Goal: Information Seeking & Learning: Learn about a topic

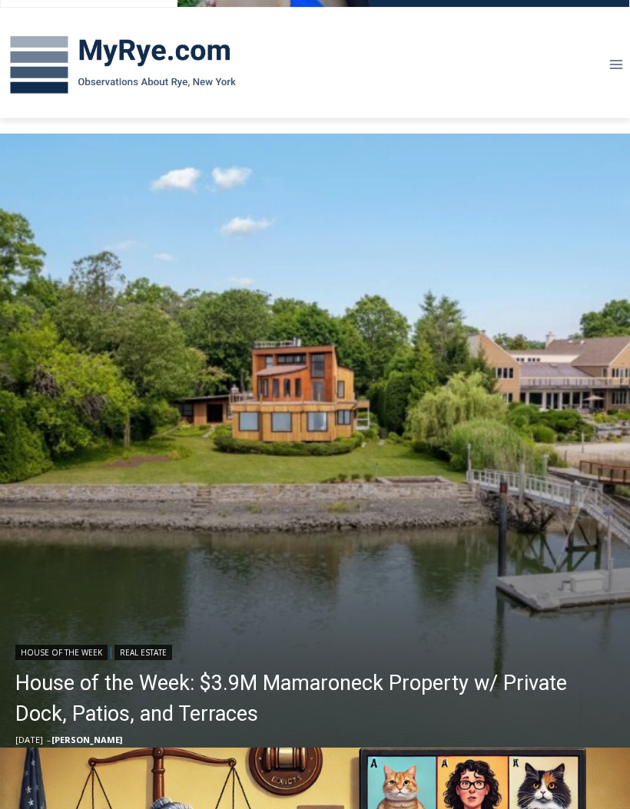
click at [175, 682] on link "House of the Week: $3.9M Mamaroneck Property w/ Private Dock, Patios, and Terra…" at bounding box center [318, 698] width 606 height 61
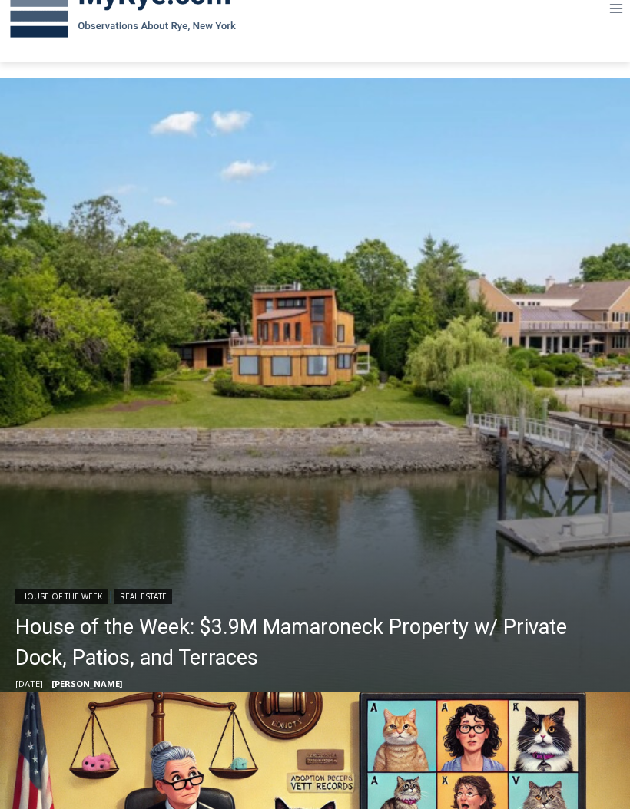
click at [381, 616] on link "House of the Week: $3.9M Mamaroneck Property w/ Private Dock, Patios, and Terra…" at bounding box center [318, 642] width 606 height 61
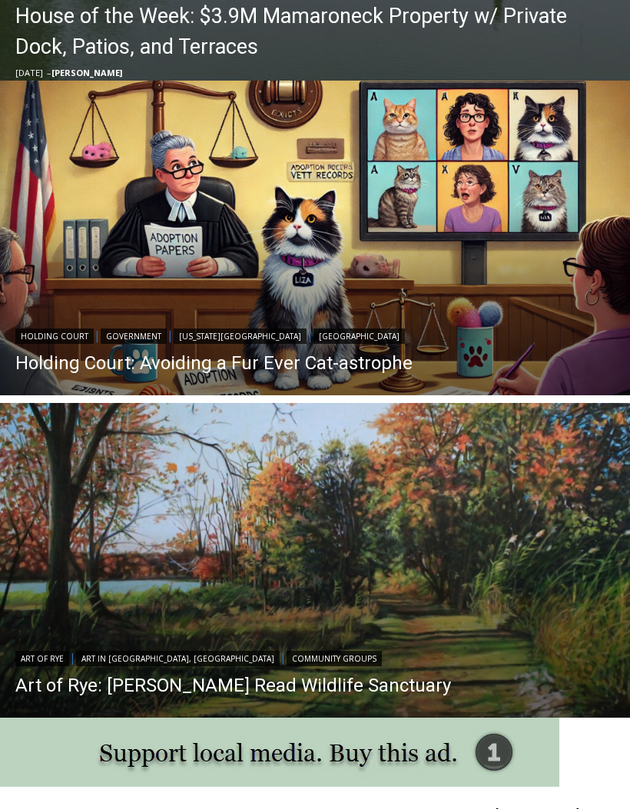
scroll to position [866, 0]
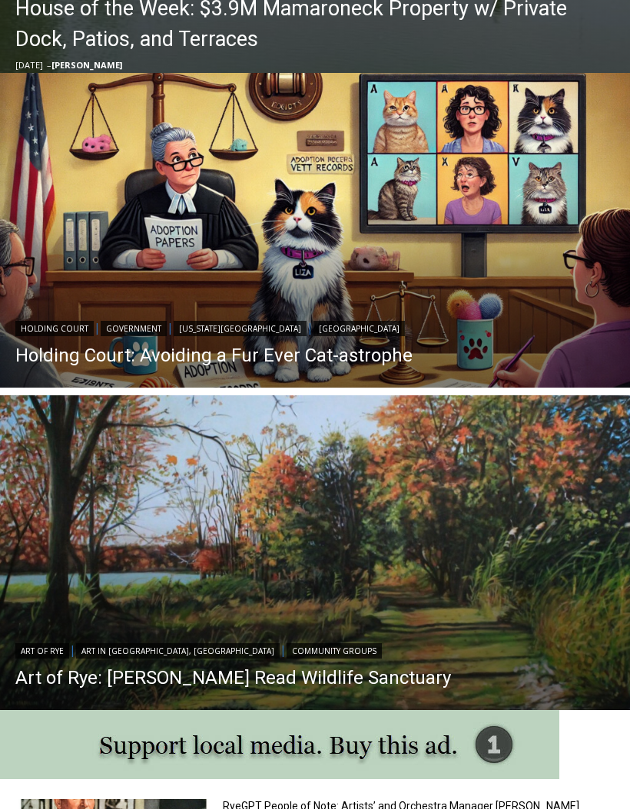
click at [41, 365] on link "Holding Court: Avoiding a Fur Ever Cat-astrophe" at bounding box center [213, 356] width 397 height 23
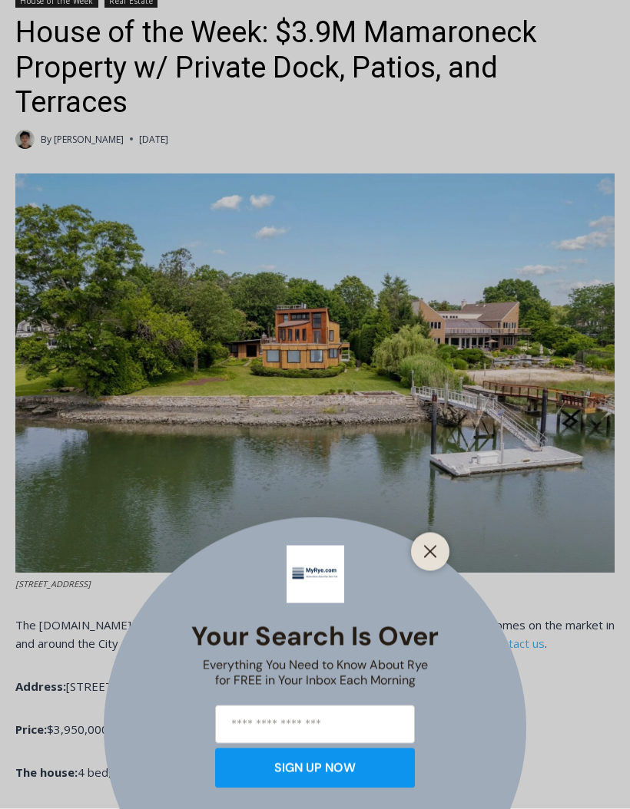
scroll to position [493, 0]
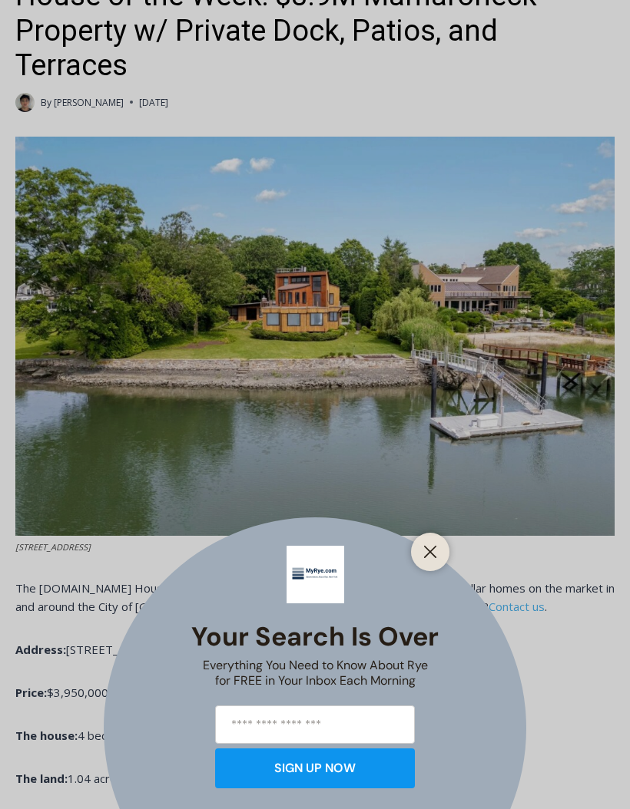
click at [428, 559] on icon "Close" at bounding box center [430, 552] width 14 height 14
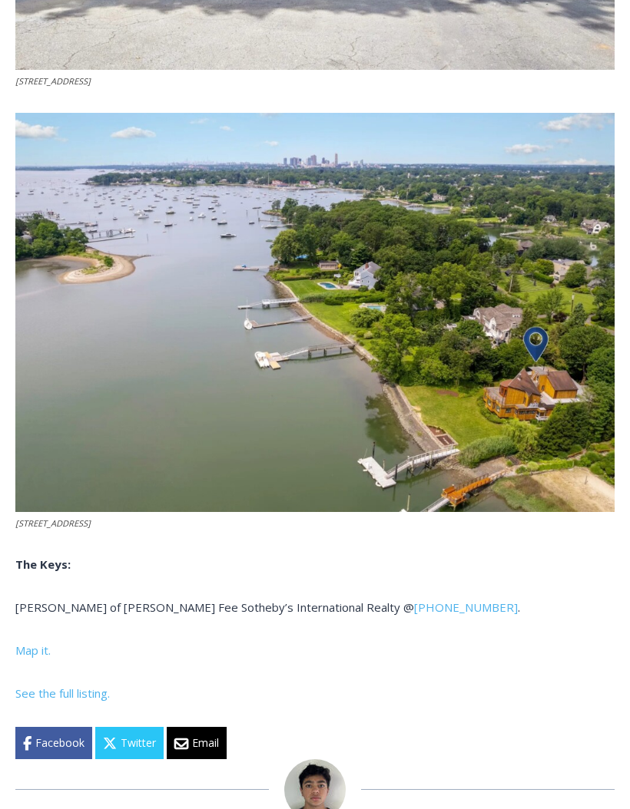
scroll to position [5844, 0]
click at [46, 686] on span "See the full listing." at bounding box center [62, 693] width 94 height 15
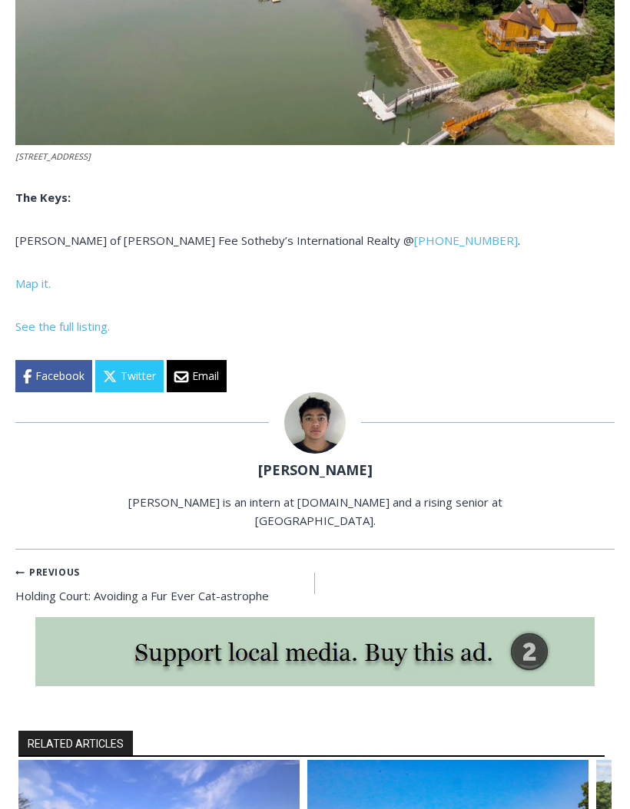
scroll to position [6254, 0]
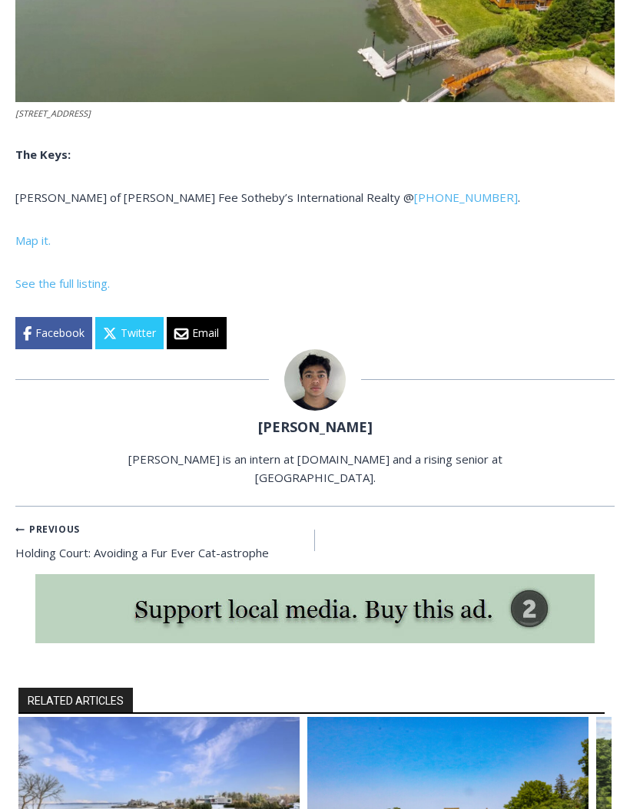
click at [40, 276] on span "See the full listing." at bounding box center [62, 283] width 94 height 15
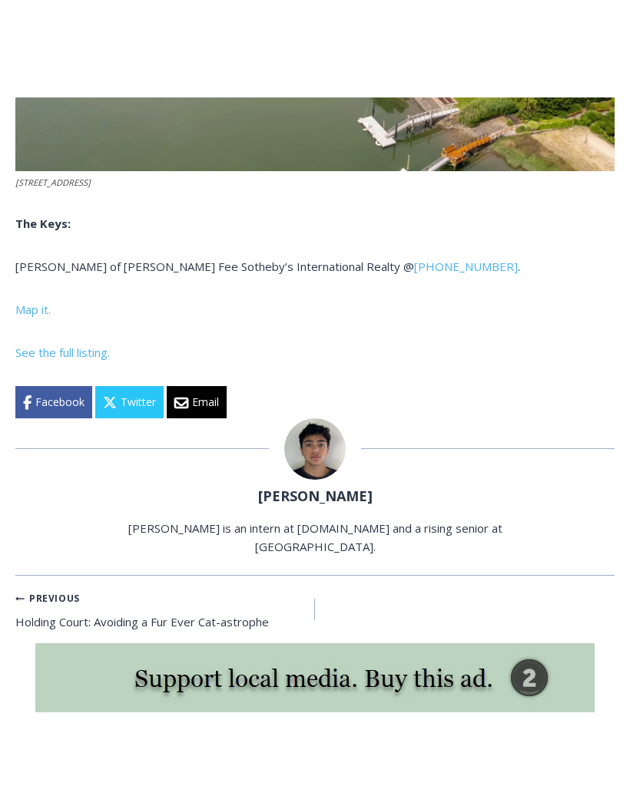
scroll to position [6283, 0]
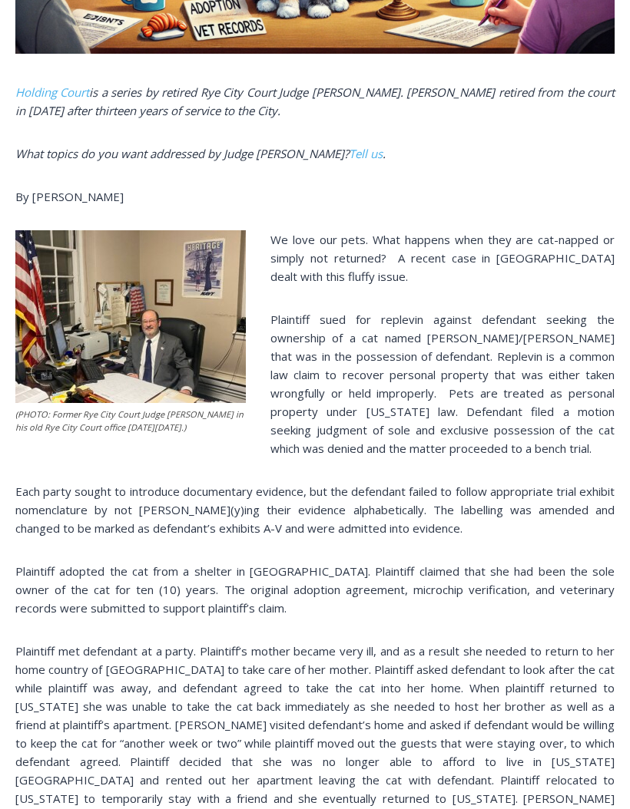
scroll to position [882, 0]
